Goal: Communication & Community: Answer question/provide support

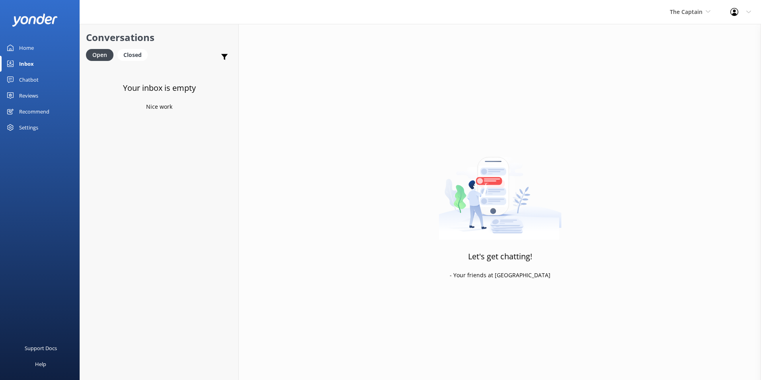
click at [40, 63] on link "Inbox" at bounding box center [40, 64] width 80 height 16
click at [684, 14] on span "The Captain" at bounding box center [686, 12] width 33 height 8
click at [681, 49] on link "Aruba's Activities Expert" at bounding box center [700, 52] width 80 height 19
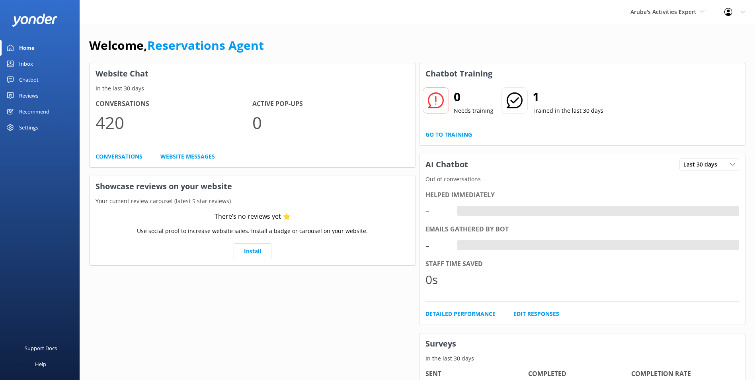
click at [28, 65] on div "Inbox" at bounding box center [26, 64] width 14 height 16
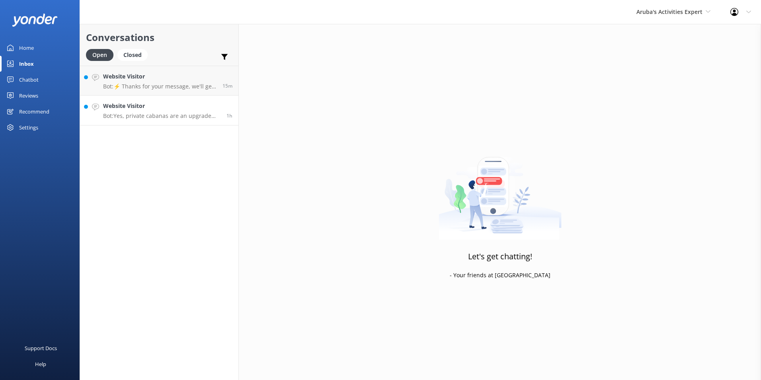
click at [121, 106] on h4 "Website Visitor" at bounding box center [161, 106] width 117 height 9
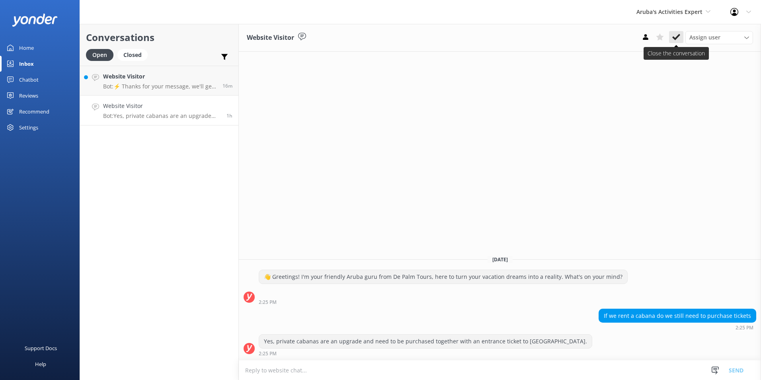
click at [674, 35] on icon at bounding box center [676, 37] width 8 height 8
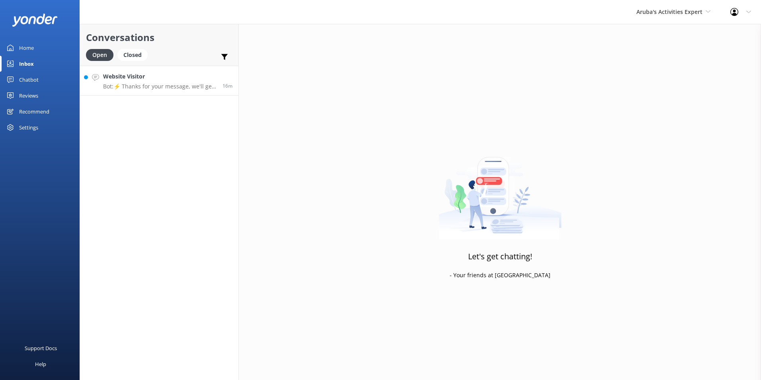
click at [136, 81] on div "Website Visitor Bot: ⚡ Thanks for your message, we'll get back to you as soon a…" at bounding box center [159, 80] width 113 height 17
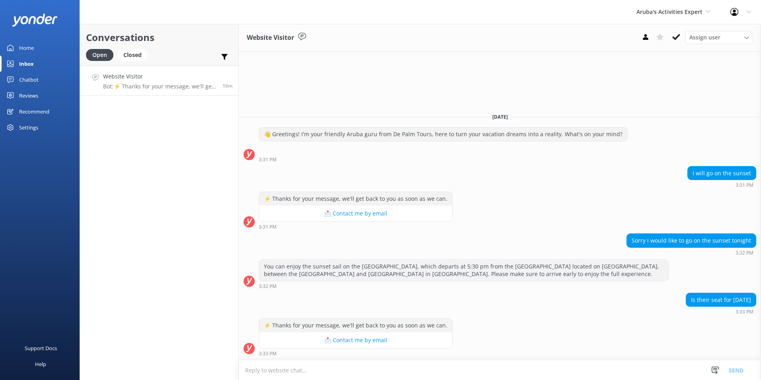
type textarea "G"
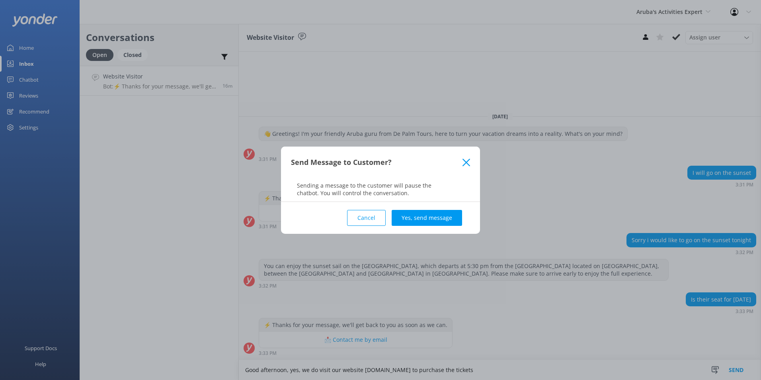
type textarea "Good afternoon, yes, we do visit our website depalm.com to purchase the tickets"
click at [435, 221] on button "Yes, send message" at bounding box center [427, 218] width 70 height 16
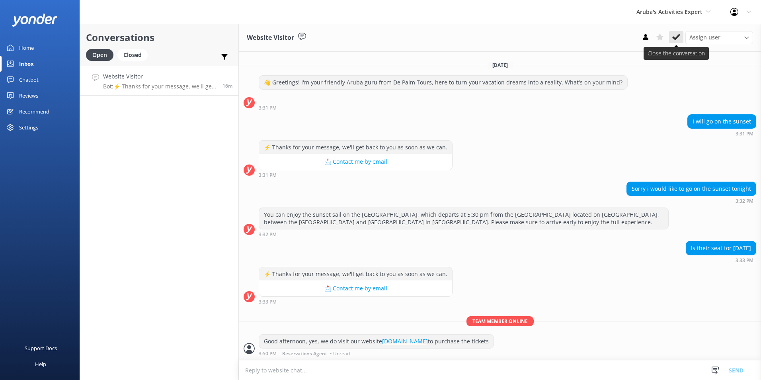
click at [675, 37] on icon at bounding box center [676, 37] width 8 height 8
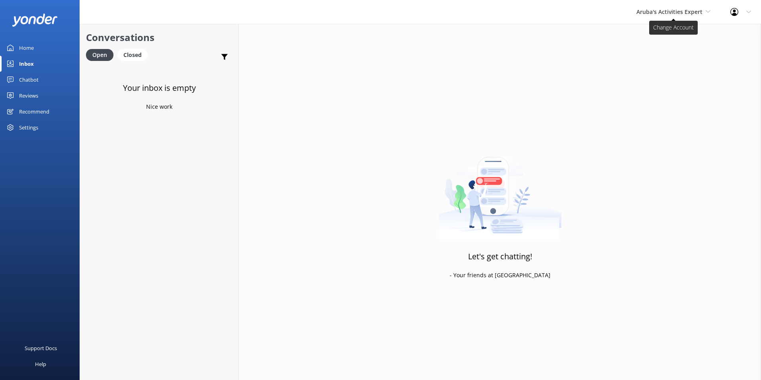
click at [682, 15] on span "Aruba's Activities Expert" at bounding box center [669, 12] width 66 height 8
click at [654, 73] on link "The Captain" at bounding box center [667, 71] width 80 height 19
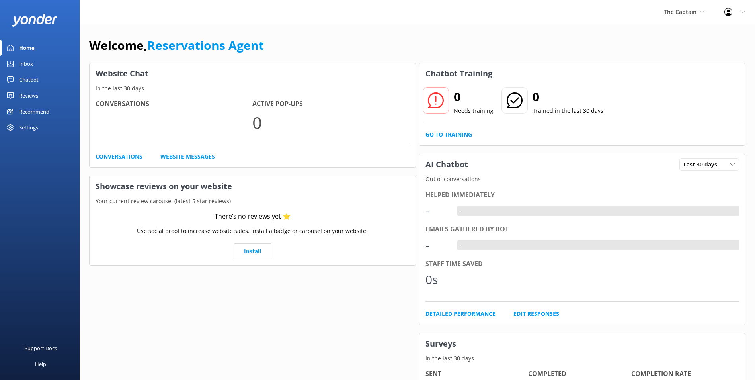
click at [28, 62] on div "Inbox" at bounding box center [26, 64] width 14 height 16
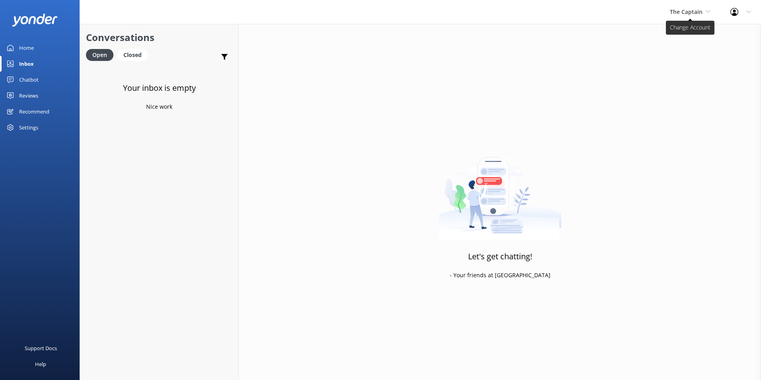
click at [697, 10] on span "The Captain" at bounding box center [686, 12] width 33 height 8
click at [688, 30] on link "De [GEOGRAPHIC_DATA]" at bounding box center [700, 33] width 80 height 19
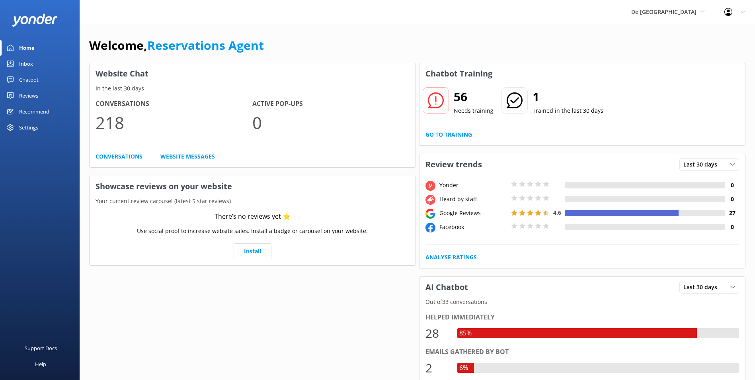
click at [28, 65] on div "Inbox" at bounding box center [26, 64] width 14 height 16
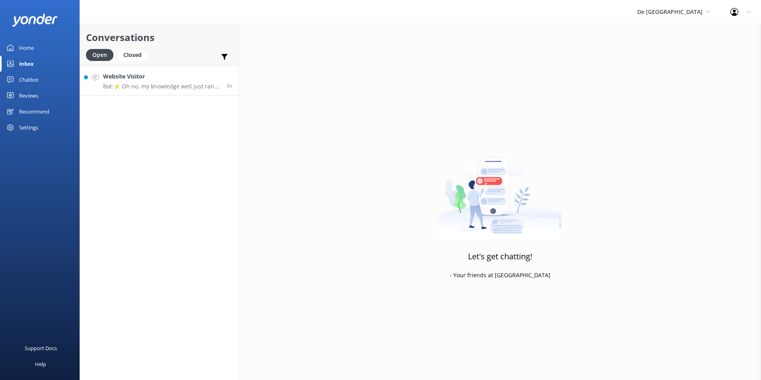
click at [128, 74] on h4 "Website Visitor" at bounding box center [161, 76] width 117 height 9
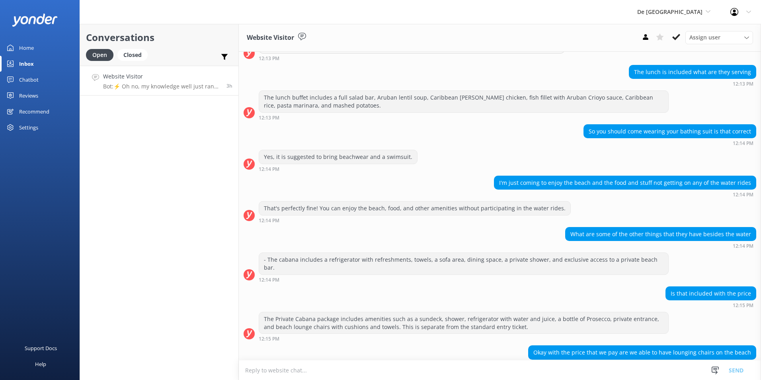
scroll to position [180, 0]
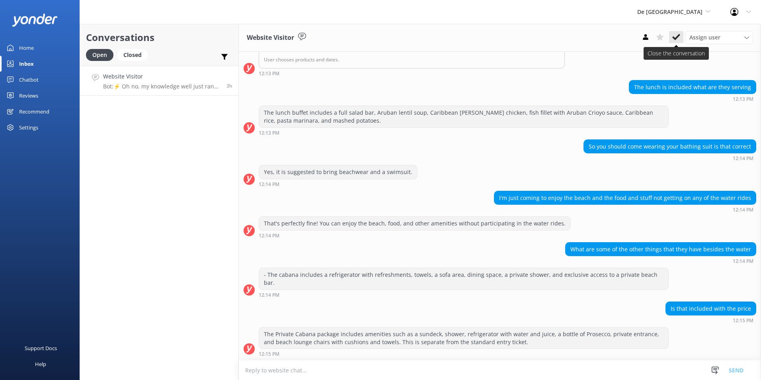
click at [675, 36] on icon at bounding box center [676, 37] width 8 height 8
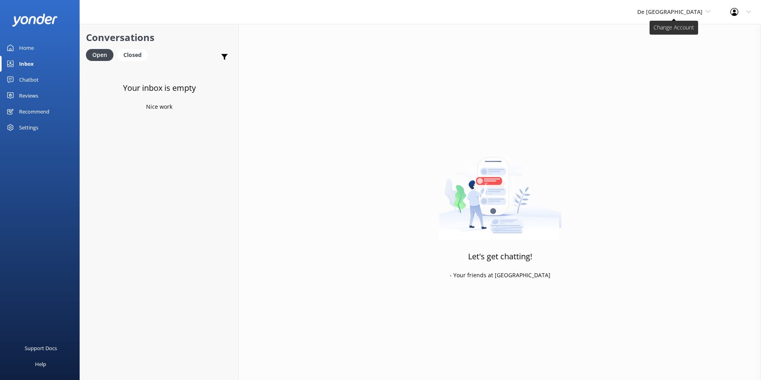
click at [697, 14] on span "De [GEOGRAPHIC_DATA]" at bounding box center [669, 12] width 65 height 8
click at [685, 51] on link "Aruba's Activities Expert" at bounding box center [667, 52] width 80 height 19
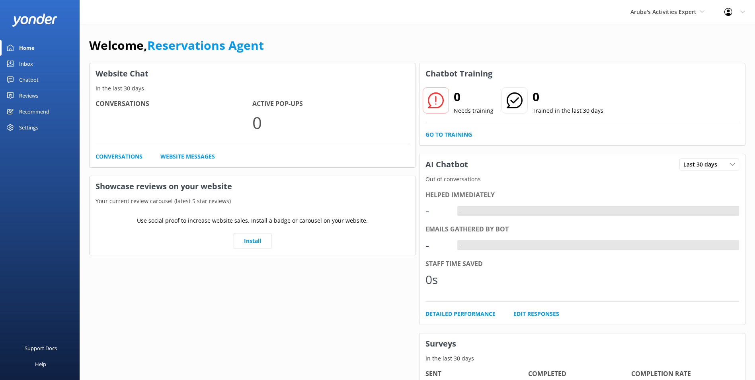
click at [27, 61] on div "Inbox" at bounding box center [26, 64] width 14 height 16
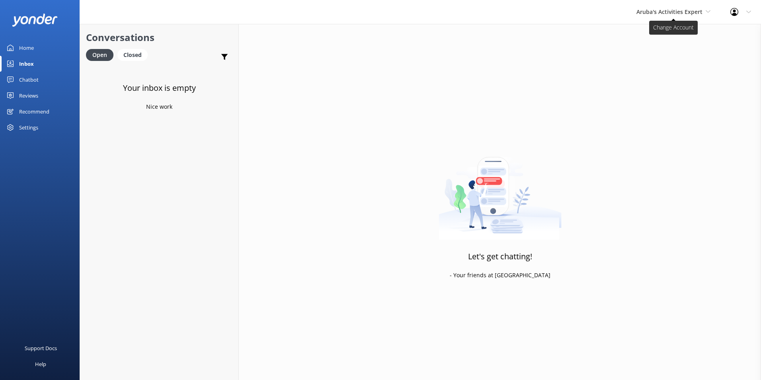
click at [689, 8] on span "Aruba's Activities Expert" at bounding box center [669, 12] width 66 height 8
click at [654, 71] on link "The Captain" at bounding box center [667, 71] width 80 height 19
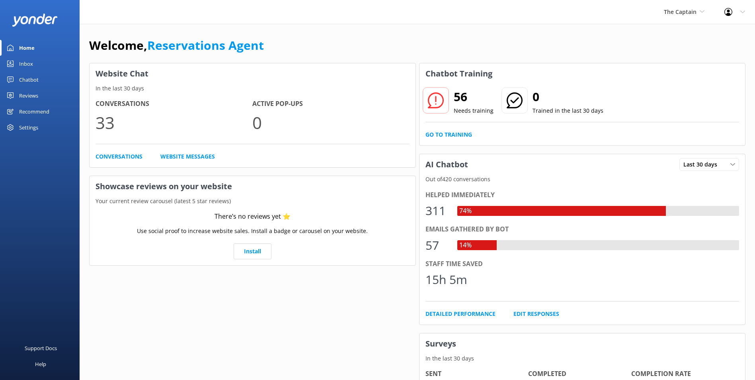
click at [36, 62] on link "Inbox" at bounding box center [40, 64] width 80 height 16
